Goal: Task Accomplishment & Management: Use online tool/utility

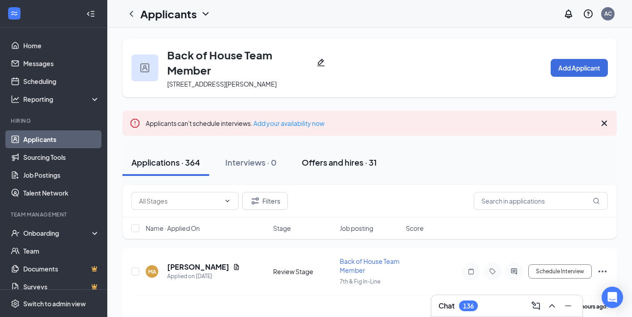
click at [320, 164] on div "Offers and hires · 31" at bounding box center [339, 162] width 75 height 11
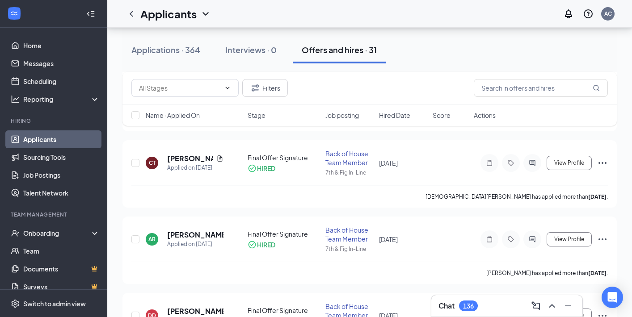
scroll to position [569, 0]
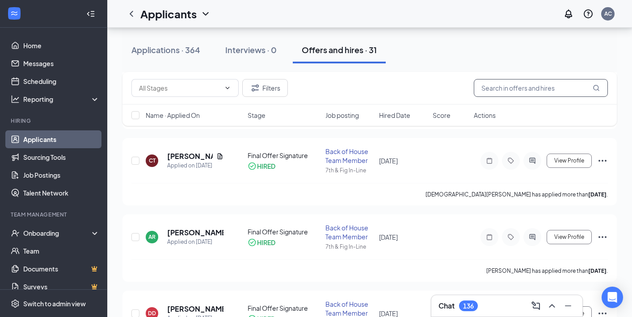
click at [506, 82] on input "text" at bounding box center [541, 88] width 134 height 18
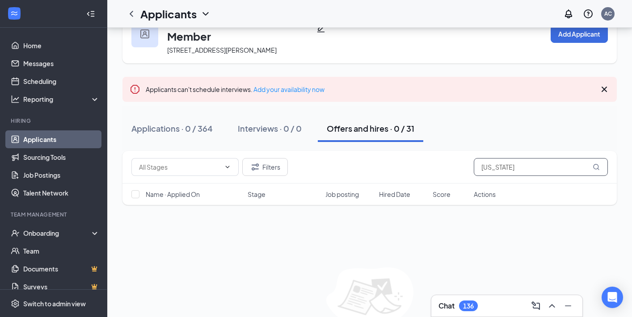
scroll to position [82, 0]
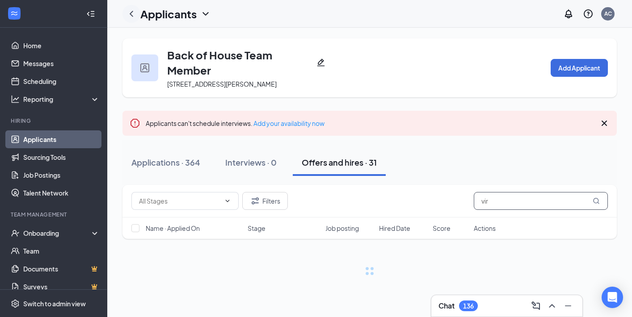
type input "vir"
click at [127, 13] on icon "ChevronLeft" at bounding box center [131, 13] width 11 height 11
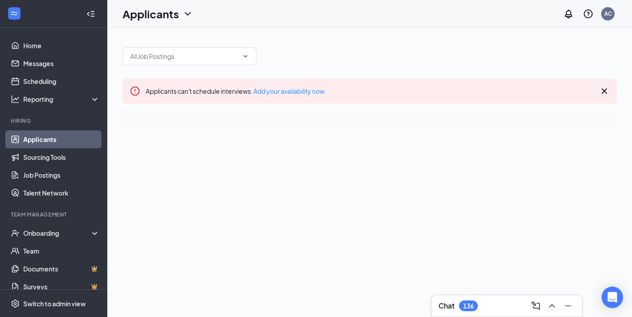
click at [284, 104] on div "Applicants can't schedule interviews. Add your availability now" at bounding box center [369, 82] width 494 height 88
click at [245, 53] on icon "ChevronDown" at bounding box center [245, 56] width 7 height 7
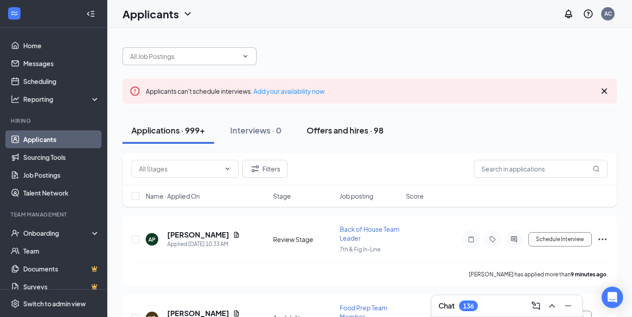
click at [367, 123] on button "Offers and hires · 98" at bounding box center [345, 130] width 95 height 27
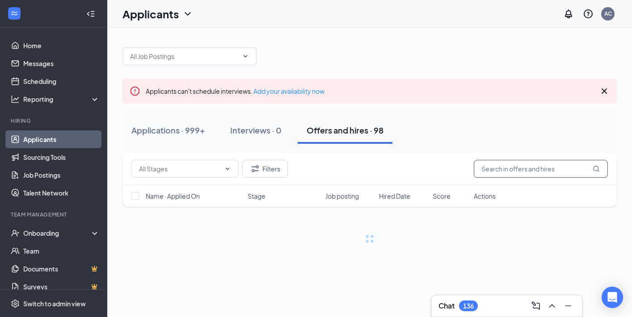
click at [527, 171] on input "text" at bounding box center [541, 169] width 134 height 18
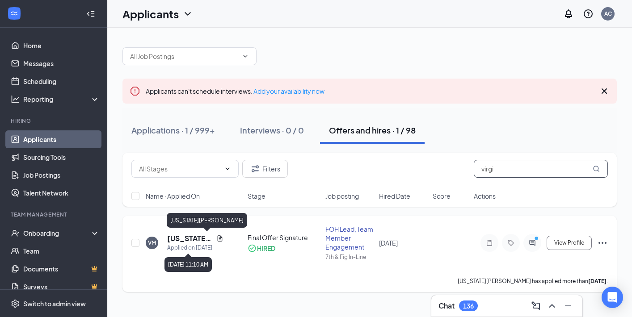
type input "virgi"
click at [189, 240] on h5 "[US_STATE][PERSON_NAME]" at bounding box center [190, 239] width 46 height 10
